Goal: Task Accomplishment & Management: Manage account settings

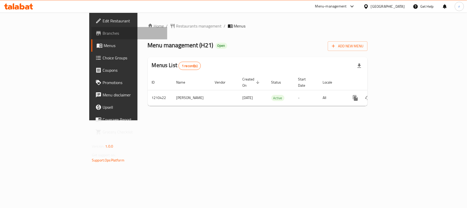
click at [103, 34] on span "Branches" at bounding box center [133, 33] width 61 height 6
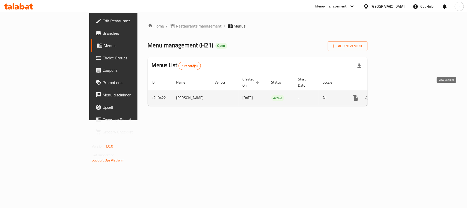
click at [396, 95] on icon "enhanced table" at bounding box center [393, 98] width 6 height 6
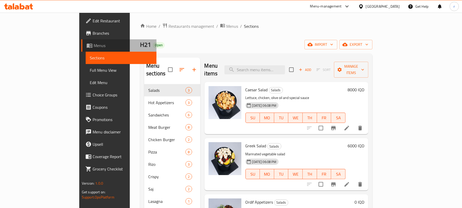
click at [94, 43] on span "Menus" at bounding box center [123, 45] width 59 height 6
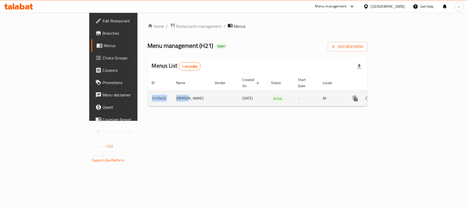
drag, startPoint x: 130, startPoint y: 94, endPoint x: 90, endPoint y: 93, distance: 39.3
click at [148, 93] on tr "1210422 Masoud 05/12/2023 Active - All" at bounding box center [275, 98] width 255 height 16
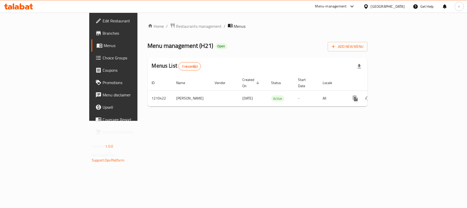
click at [355, 7] on div at bounding box center [351, 6] width 8 height 6
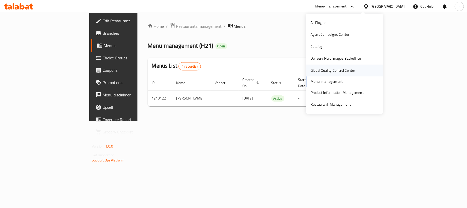
click at [337, 71] on div "Global Quality Control Center" at bounding box center [333, 70] width 45 height 6
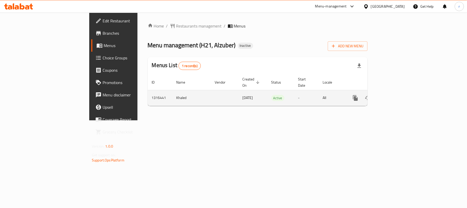
click at [395, 95] on icon "enhanced table" at bounding box center [392, 97] width 5 height 5
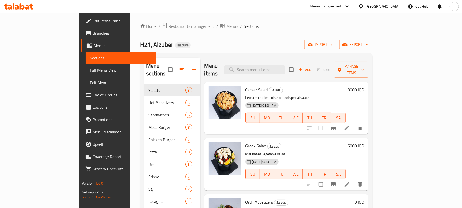
click at [94, 46] on span "Menus" at bounding box center [123, 45] width 59 height 6
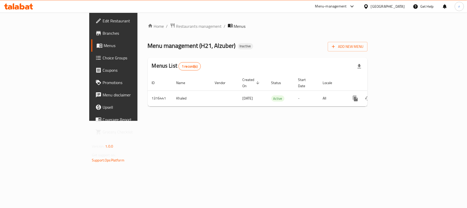
click at [23, 8] on icon at bounding box center [22, 6] width 5 height 6
